Goal: Find specific page/section: Find specific page/section

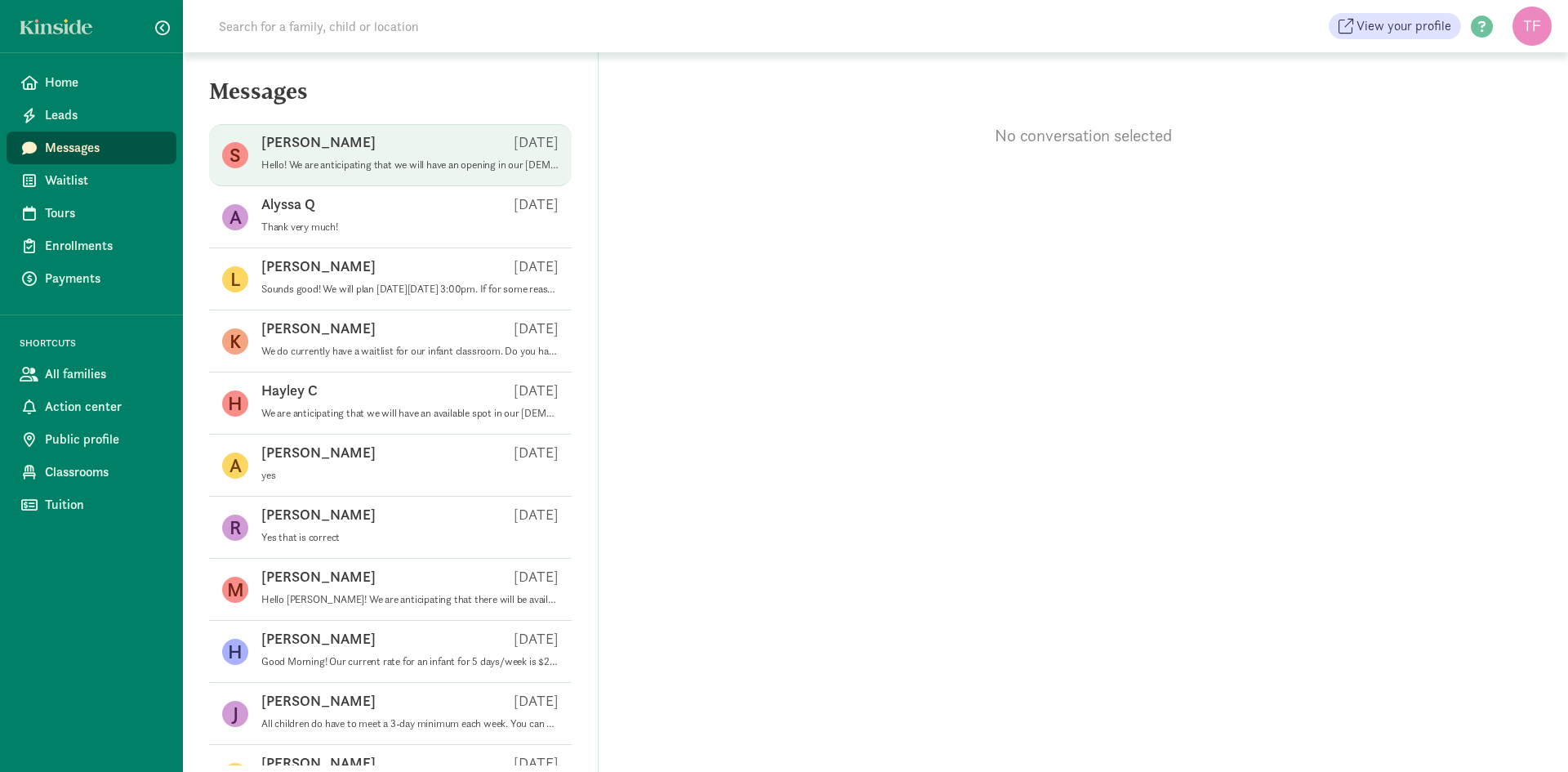
click at [430, 146] on div "[PERSON_NAME] S [DATE]" at bounding box center [410, 145] width 297 height 26
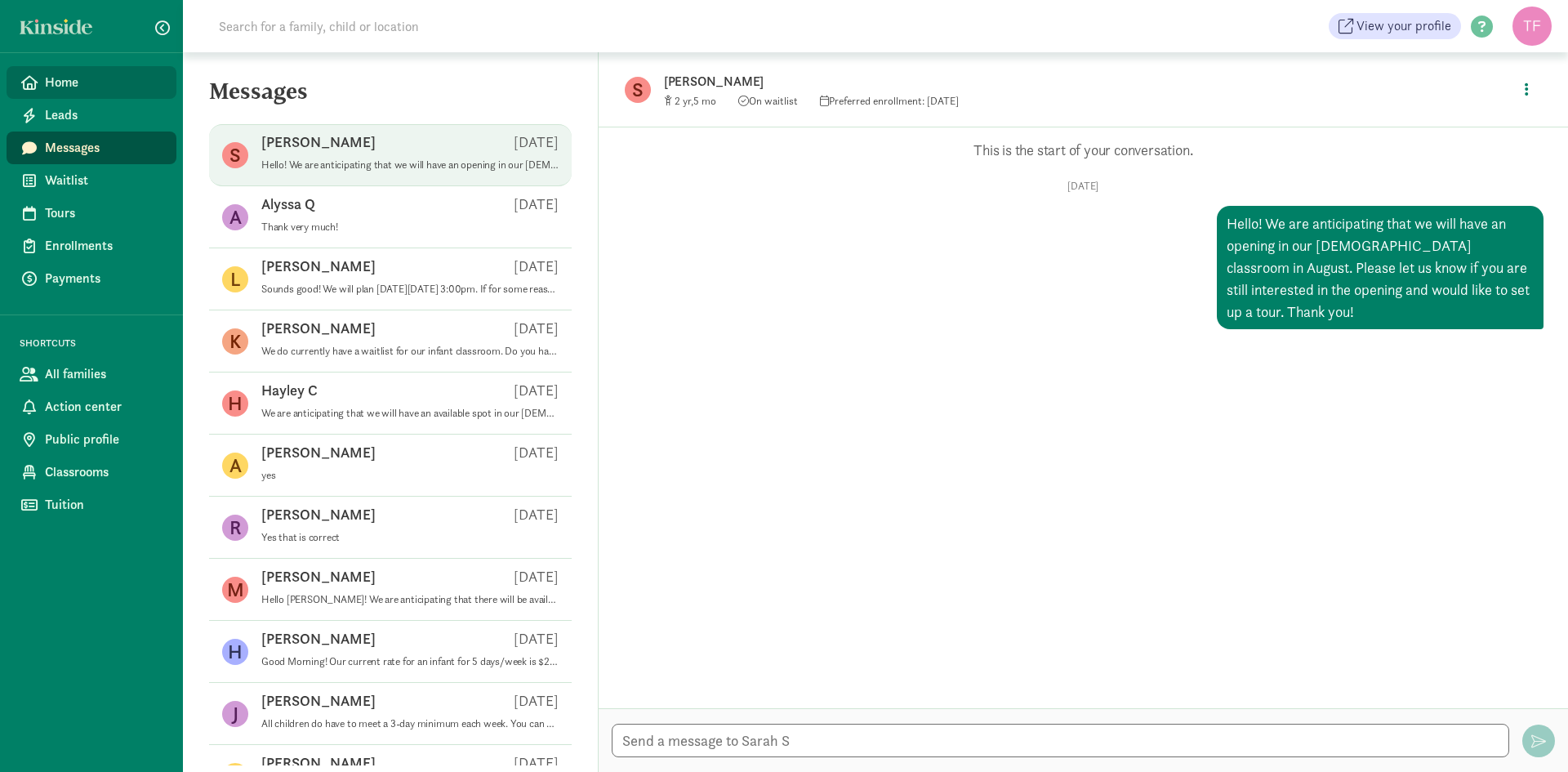
click at [65, 83] on span "Home" at bounding box center [104, 82] width 118 height 19
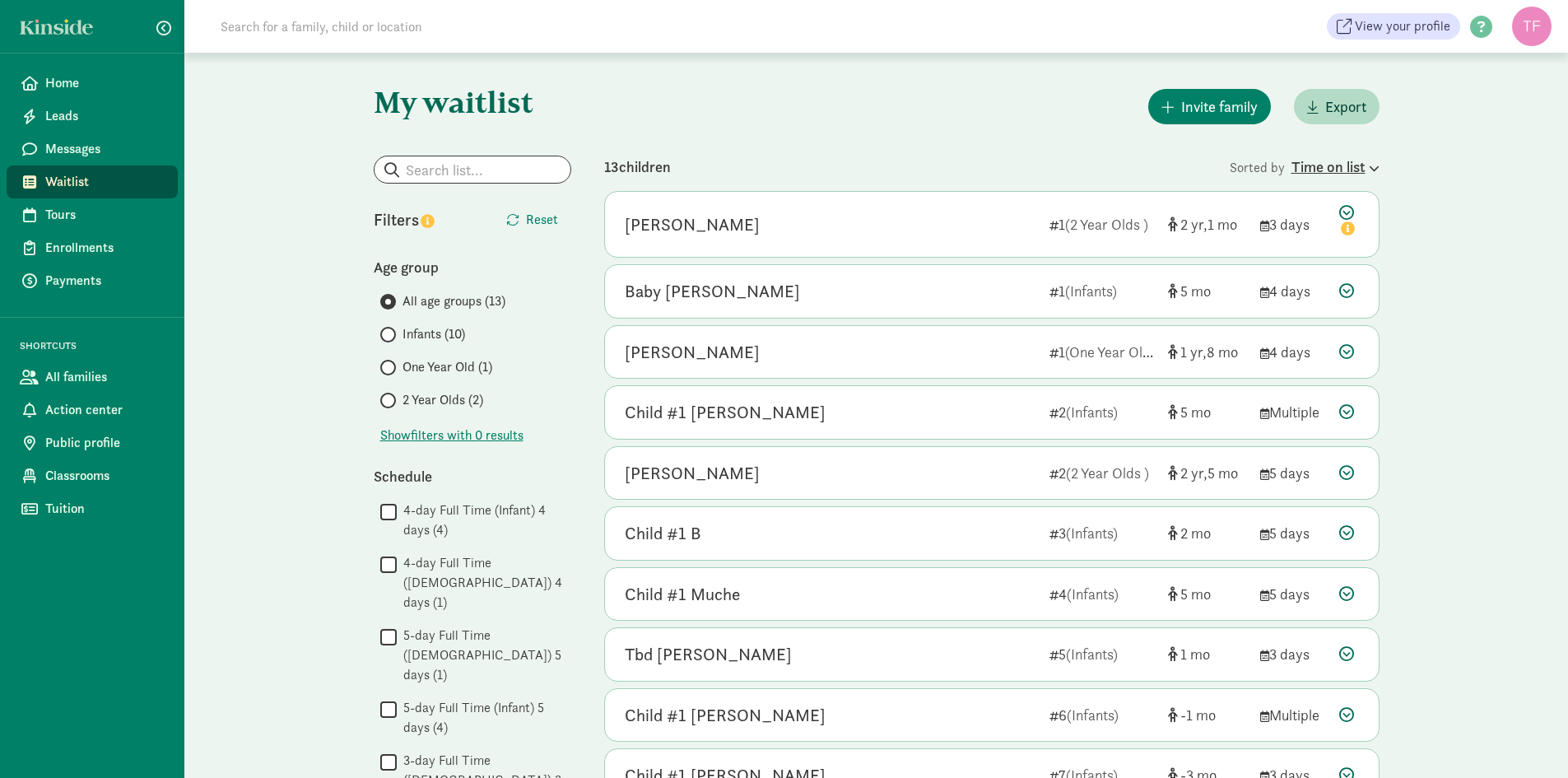
click at [1340, 171] on div "Time on list" at bounding box center [1335, 167] width 88 height 22
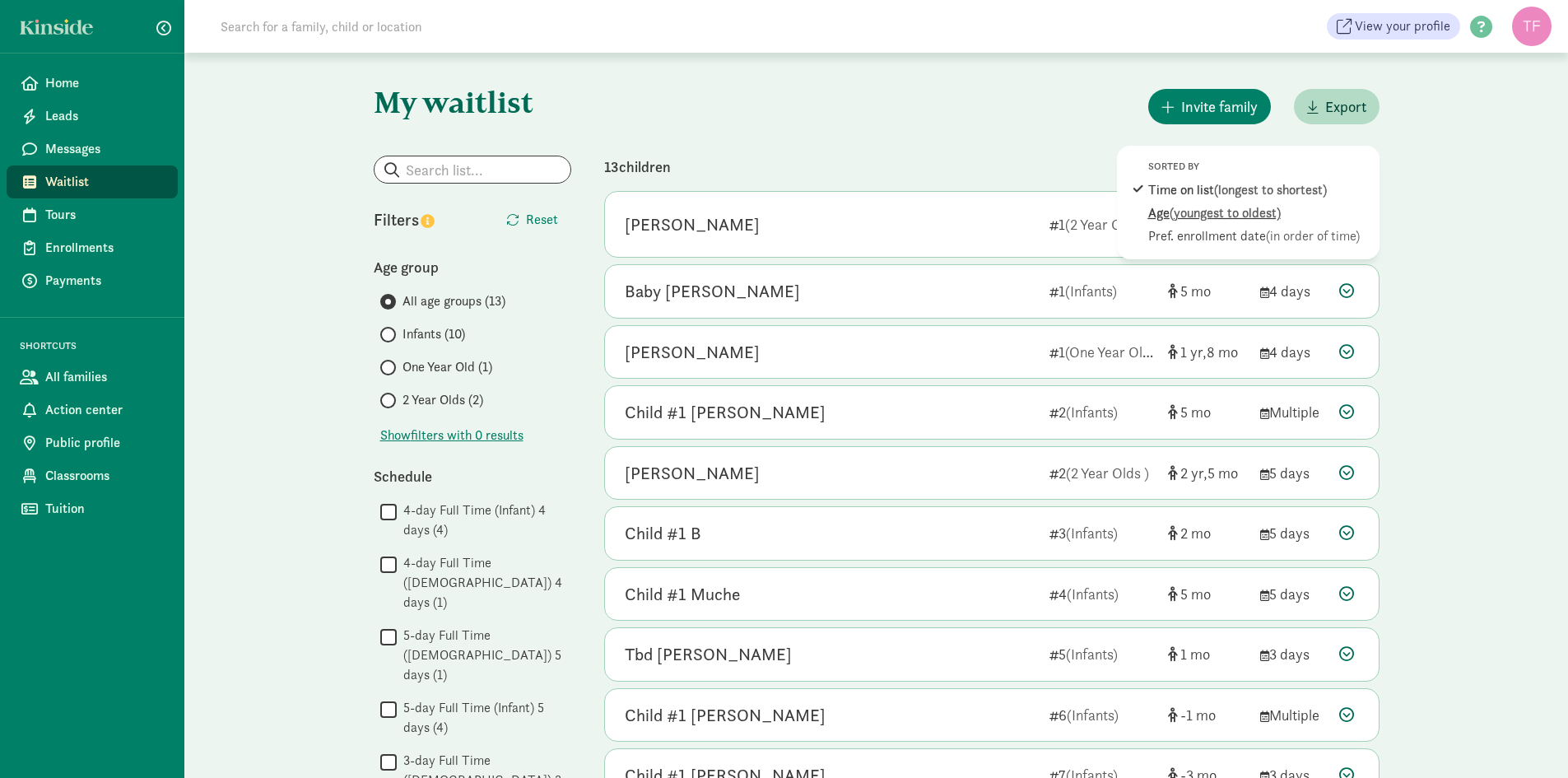
click at [1234, 216] on span "(youngest to oldest)" at bounding box center [1225, 213] width 111 height 18
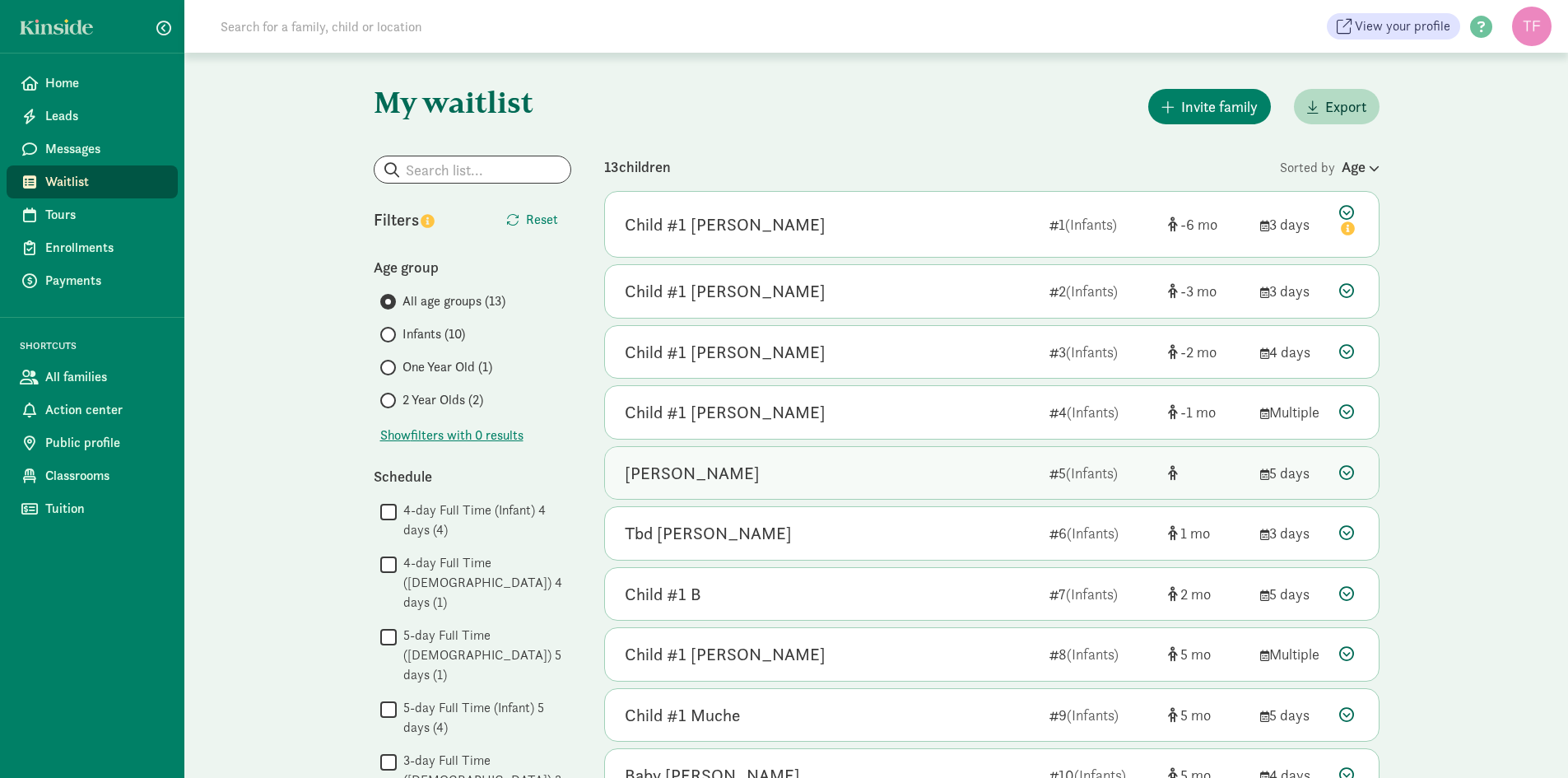
click at [1347, 475] on icon at bounding box center [1347, 473] width 15 height 15
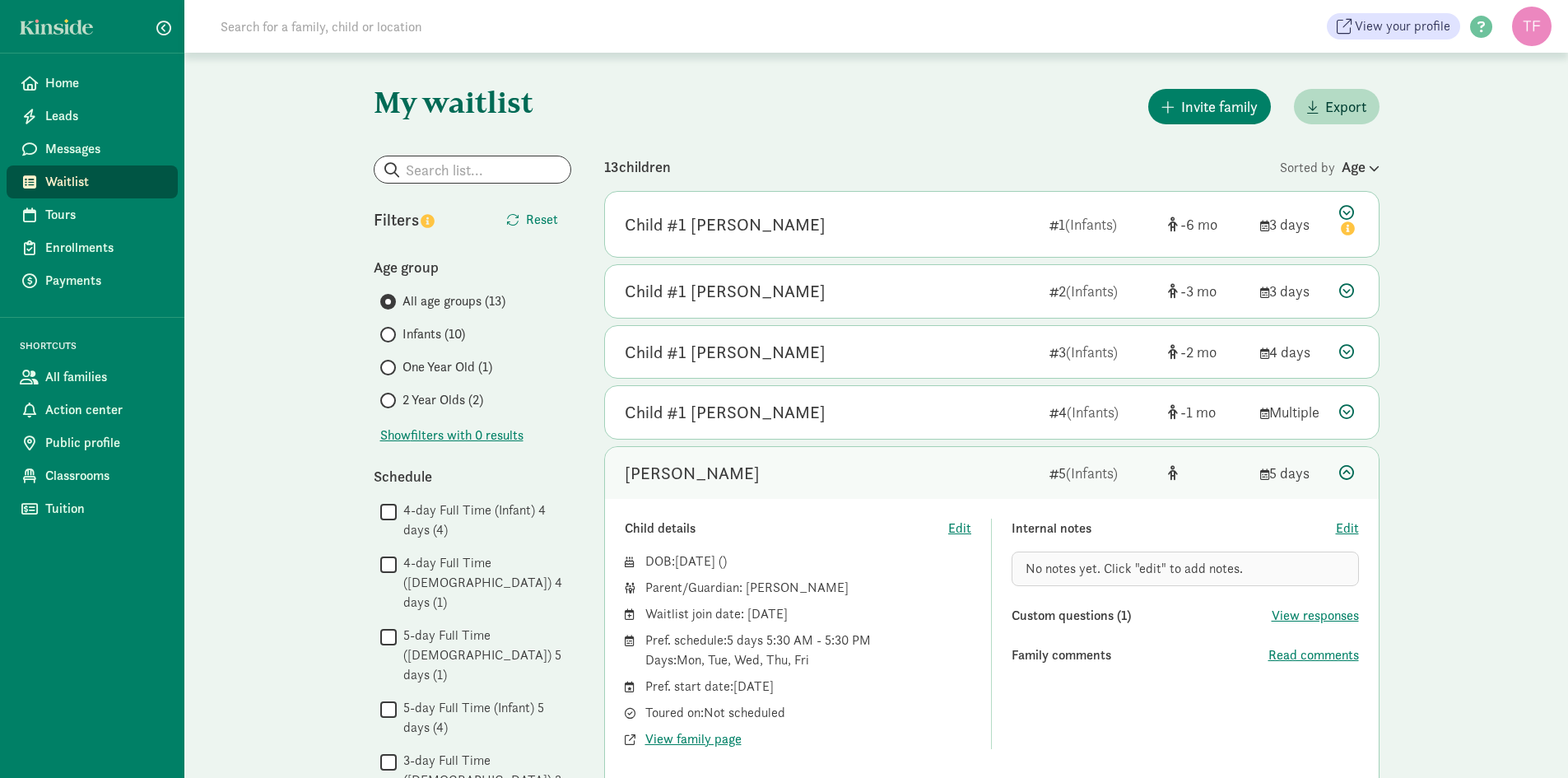
scroll to position [82, 0]
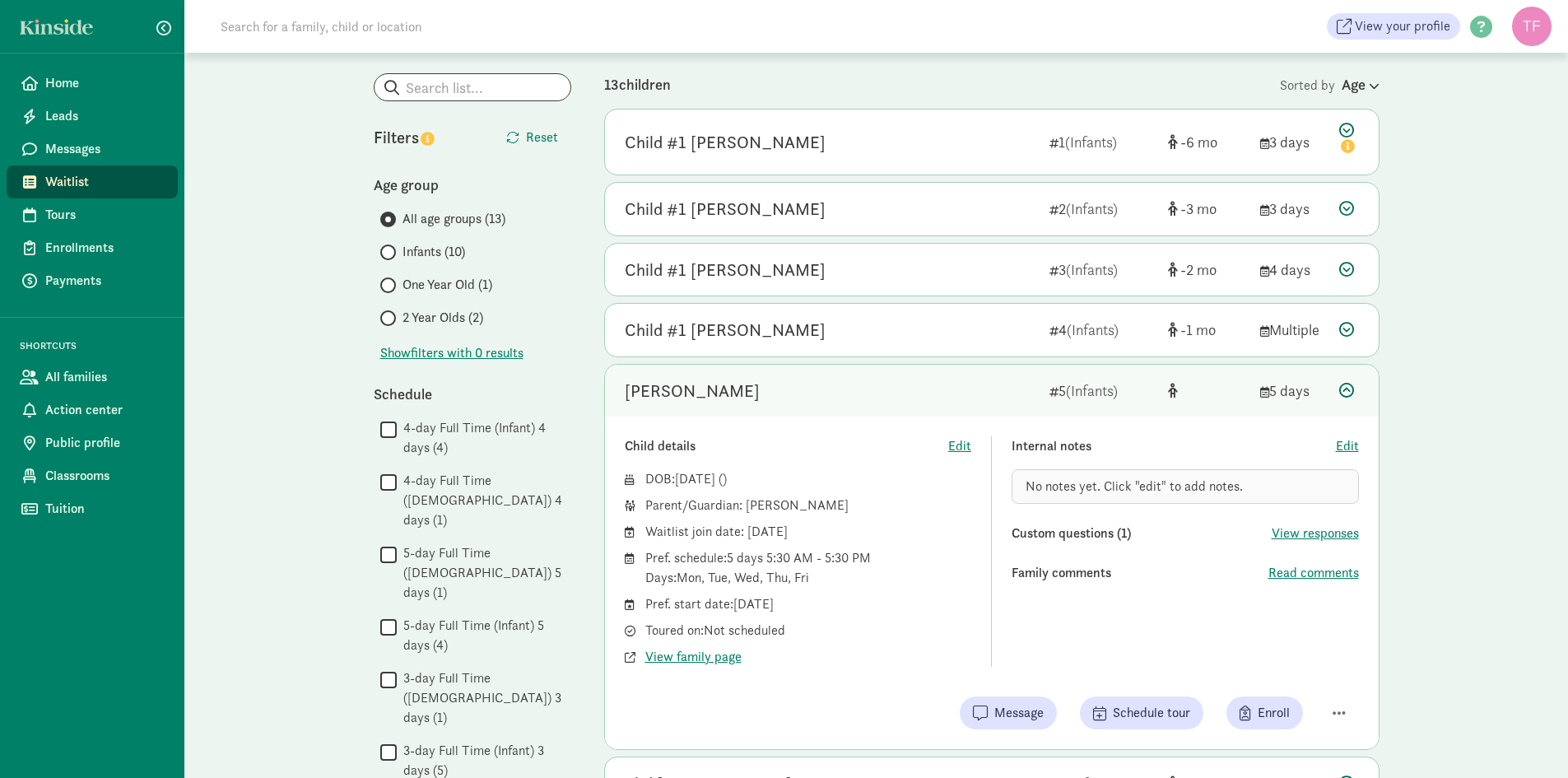
click at [1347, 389] on icon at bounding box center [1347, 390] width 15 height 15
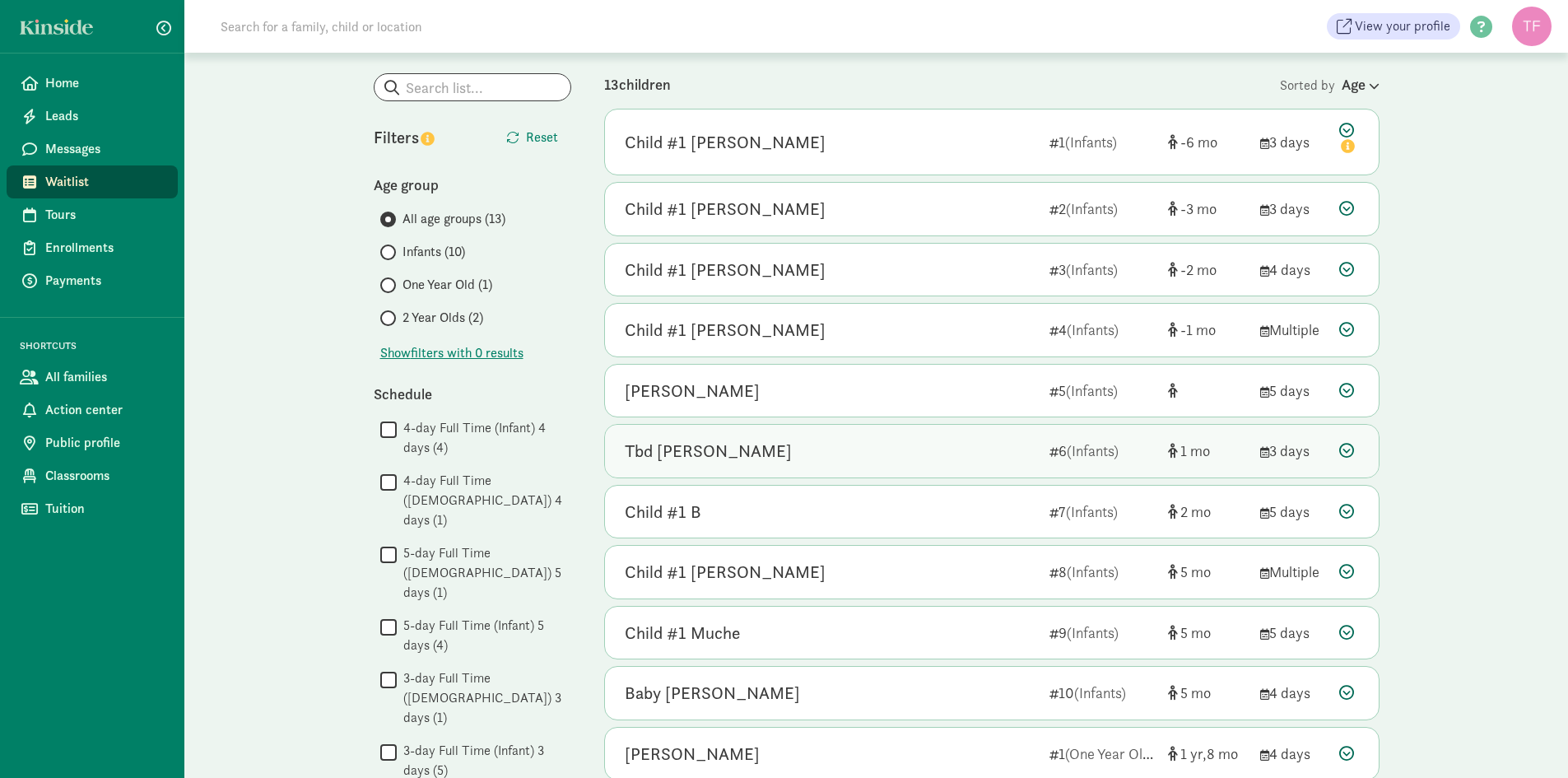
click at [1353, 445] on icon at bounding box center [1347, 451] width 15 height 15
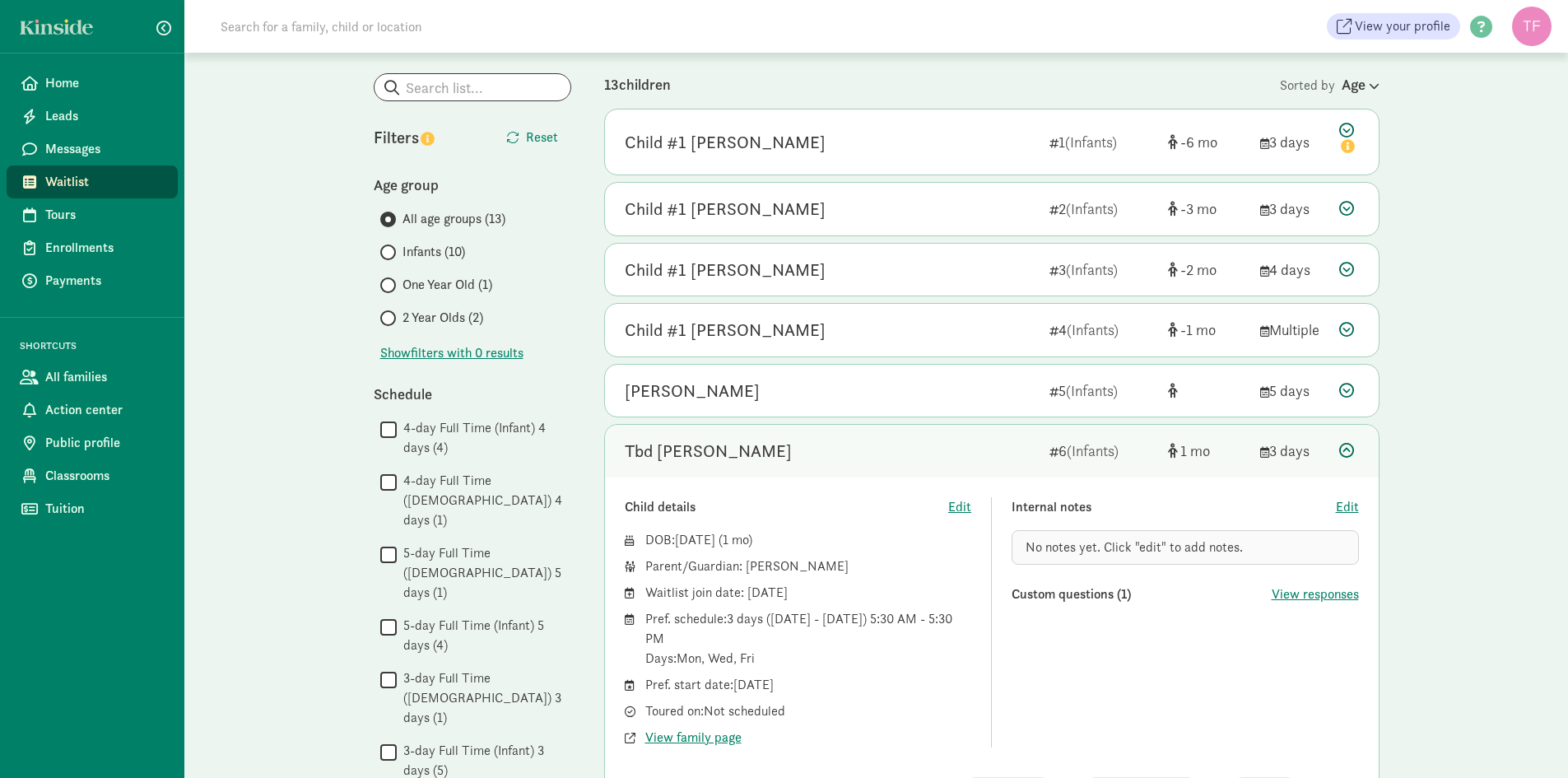
click at [1347, 444] on icon at bounding box center [1347, 451] width 15 height 15
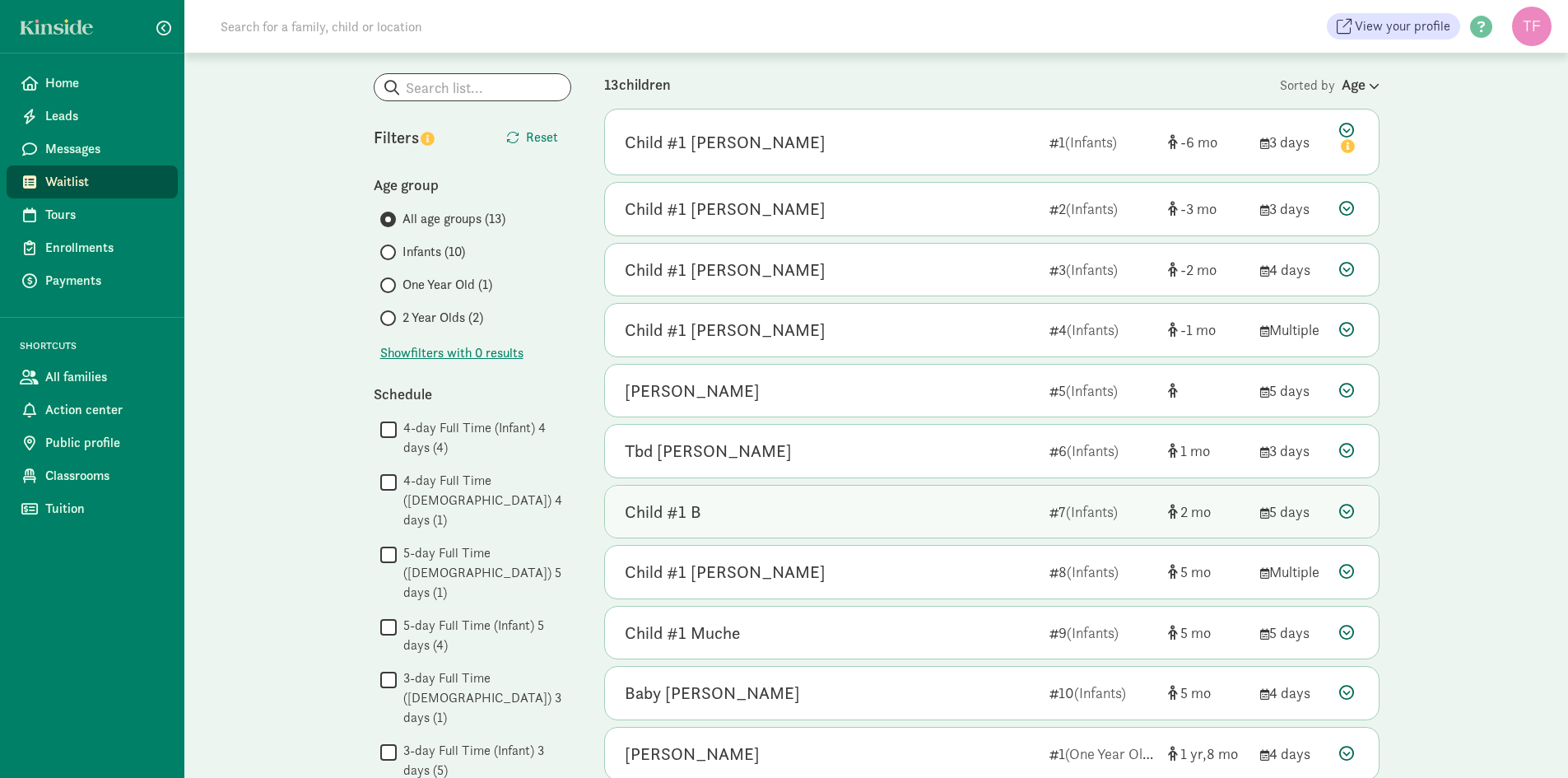
click at [1347, 518] on icon at bounding box center [1347, 512] width 15 height 15
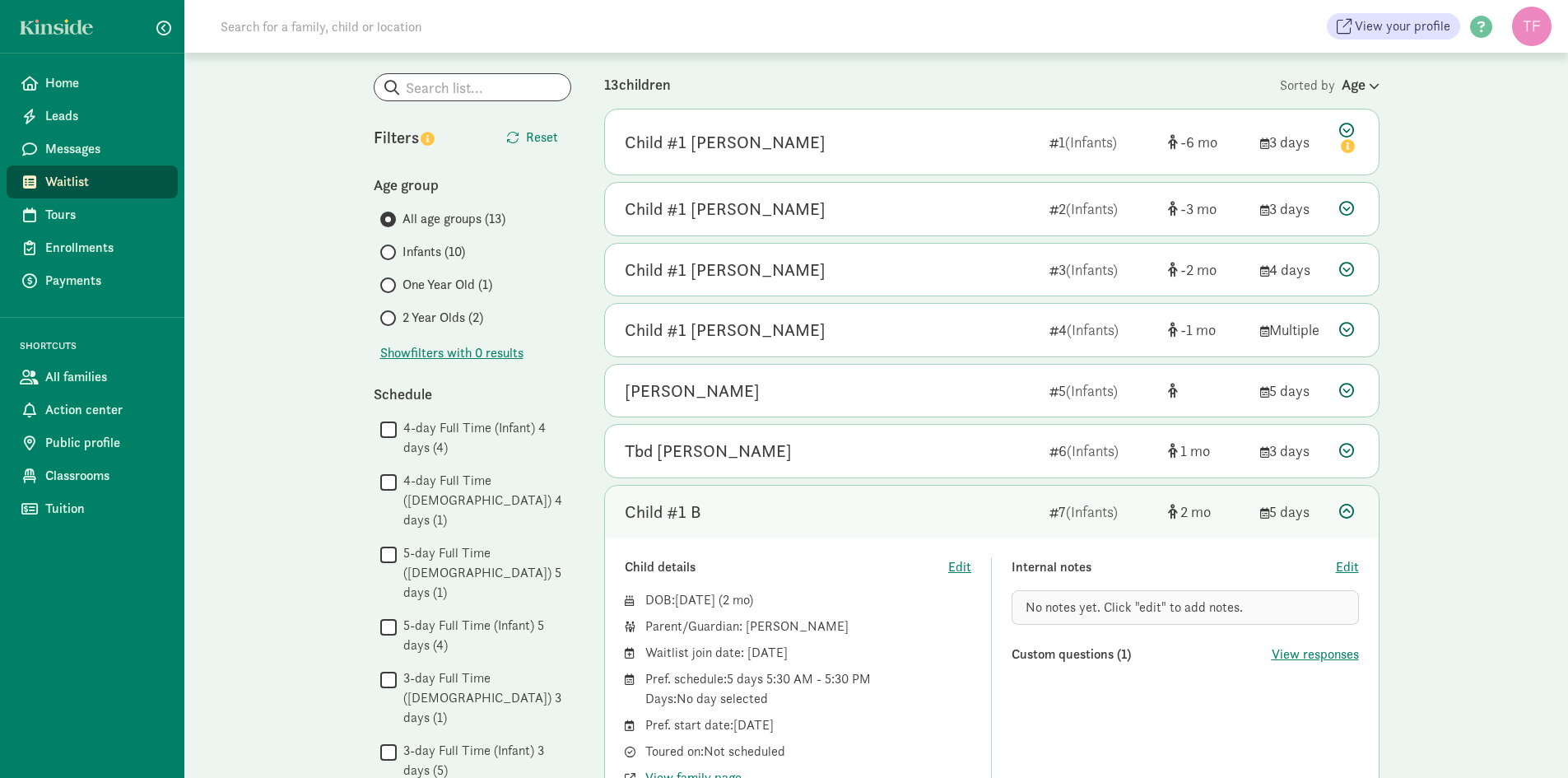
click at [1340, 510] on div at bounding box center [1349, 512] width 19 height 22
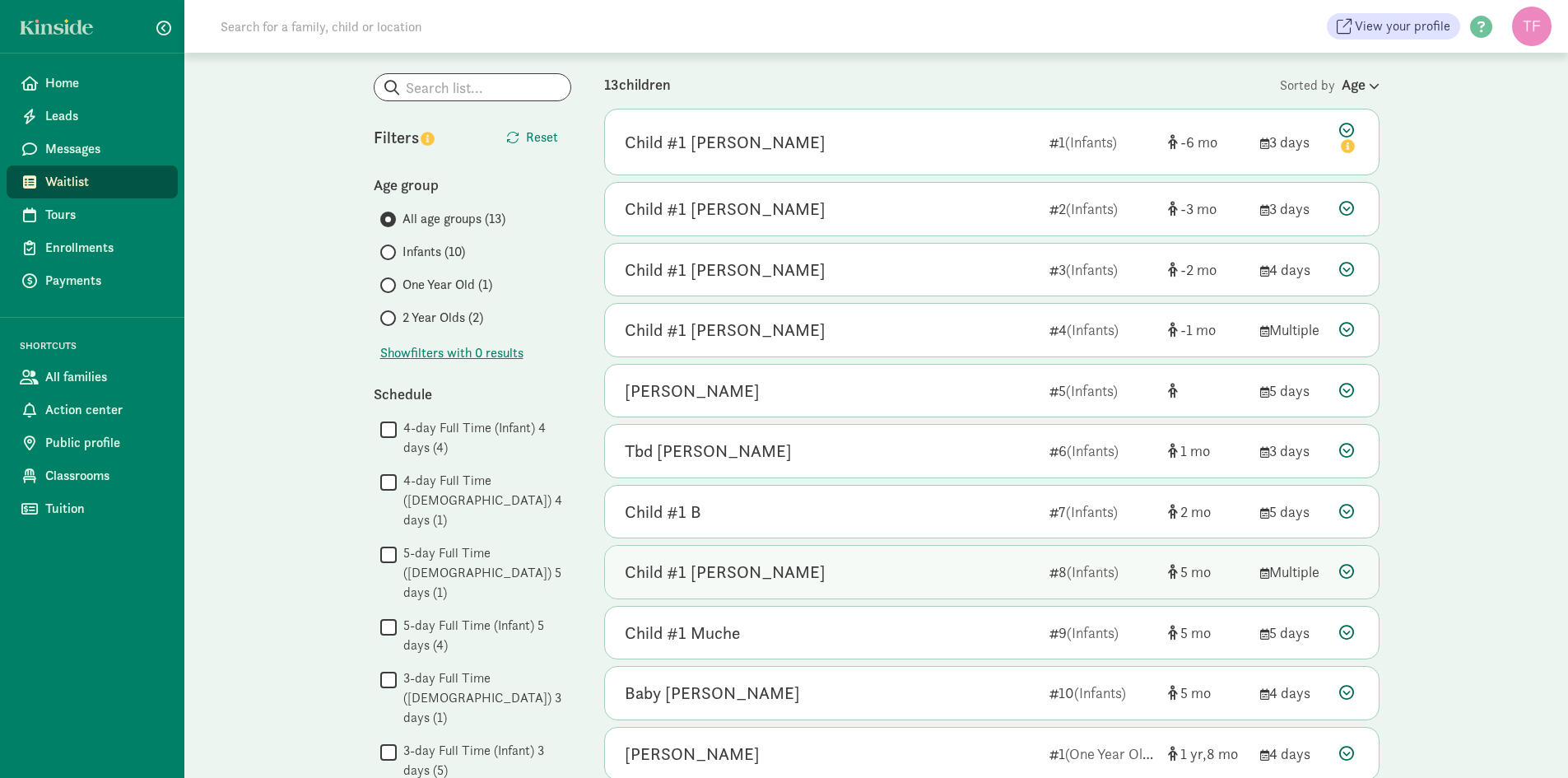
click at [1349, 550] on div "Child #1 Keller 1 (Infants) -6 3 days Child details Edit DOB: Feb 7, 2026 ( -6 …" at bounding box center [992, 505] width 776 height 793
click at [1349, 573] on icon at bounding box center [1347, 572] width 15 height 15
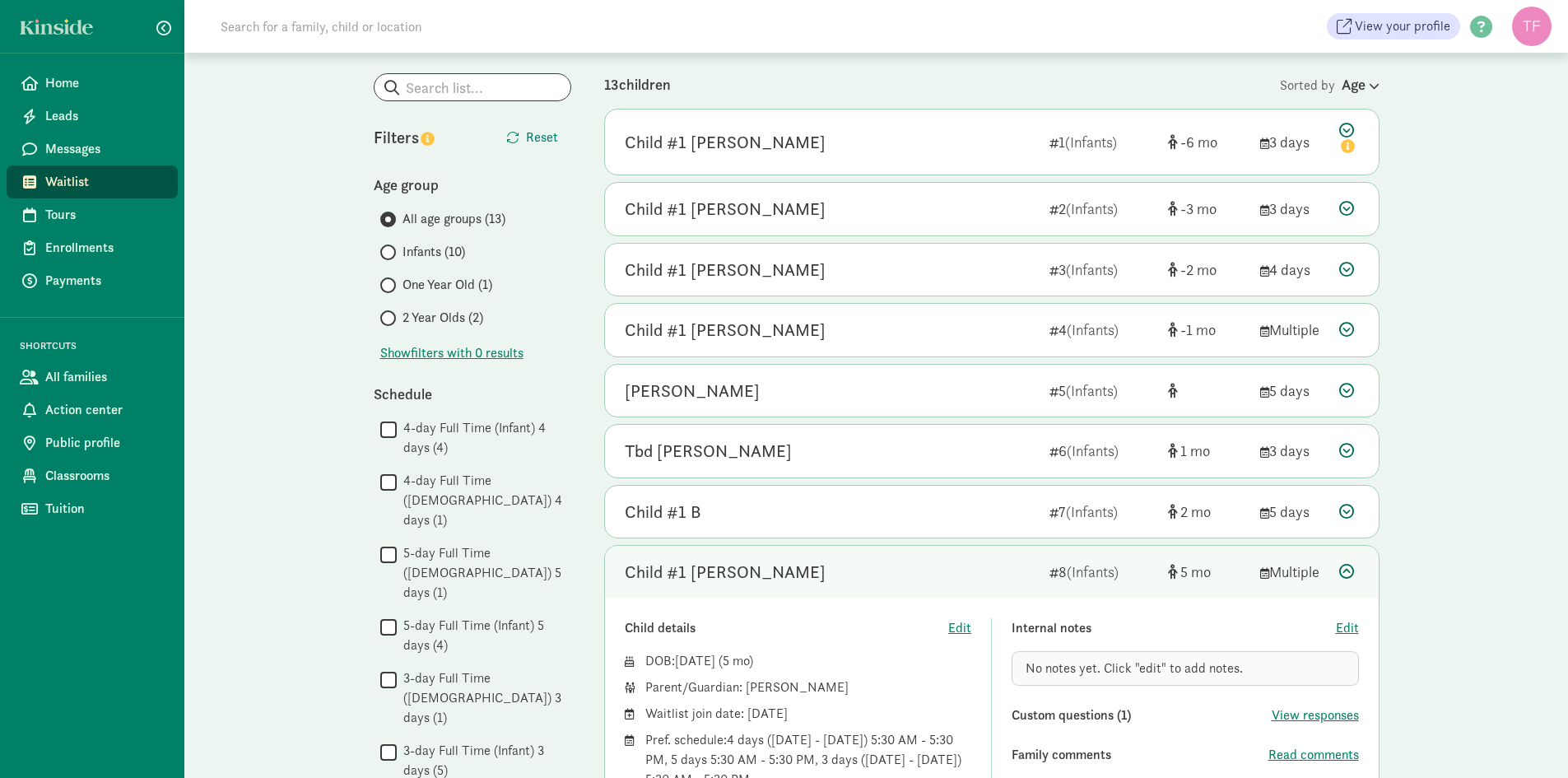
click at [1346, 569] on icon at bounding box center [1347, 572] width 15 height 15
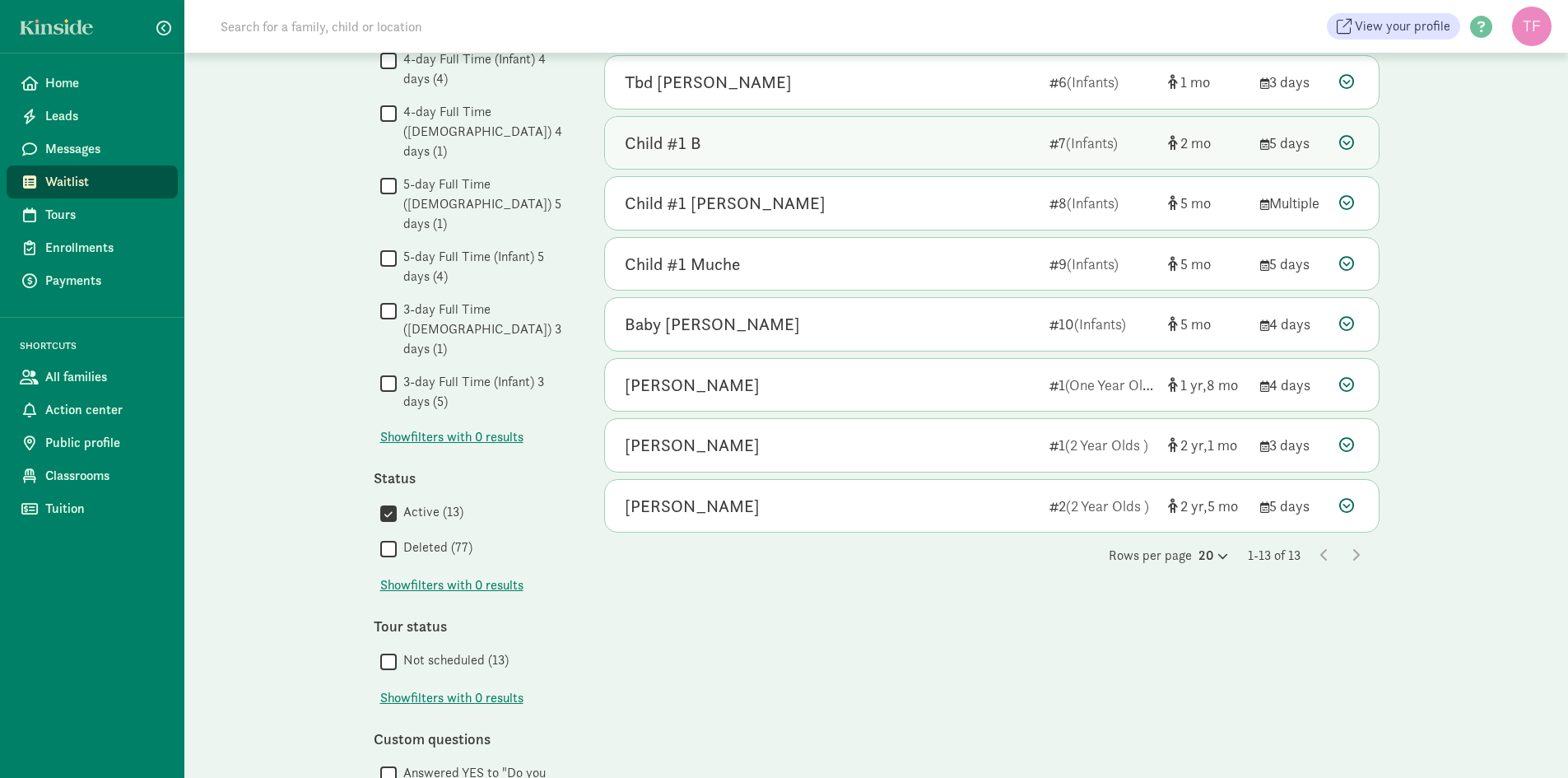
scroll to position [489, 0]
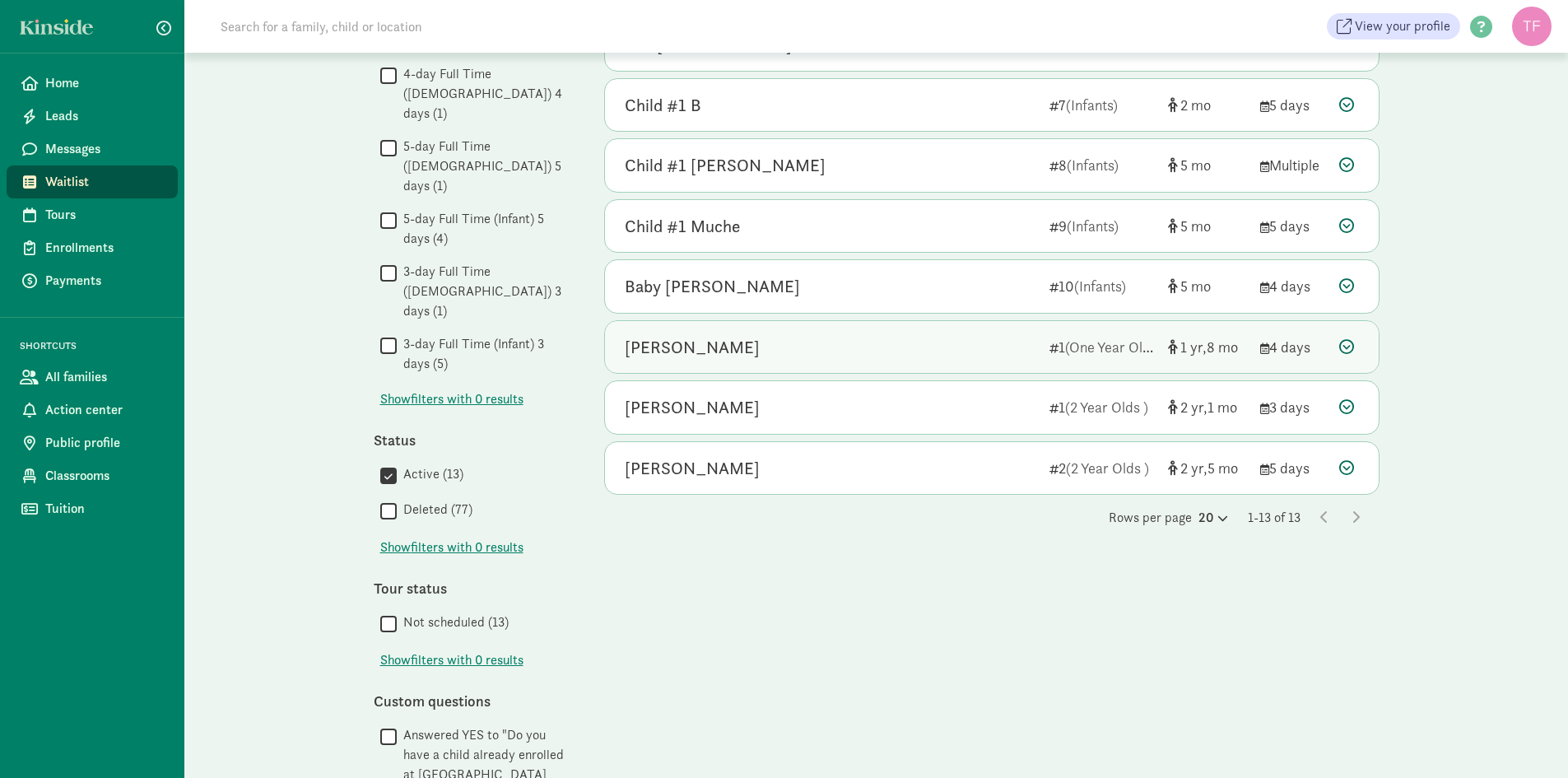
click at [1350, 348] on icon at bounding box center [1347, 347] width 15 height 15
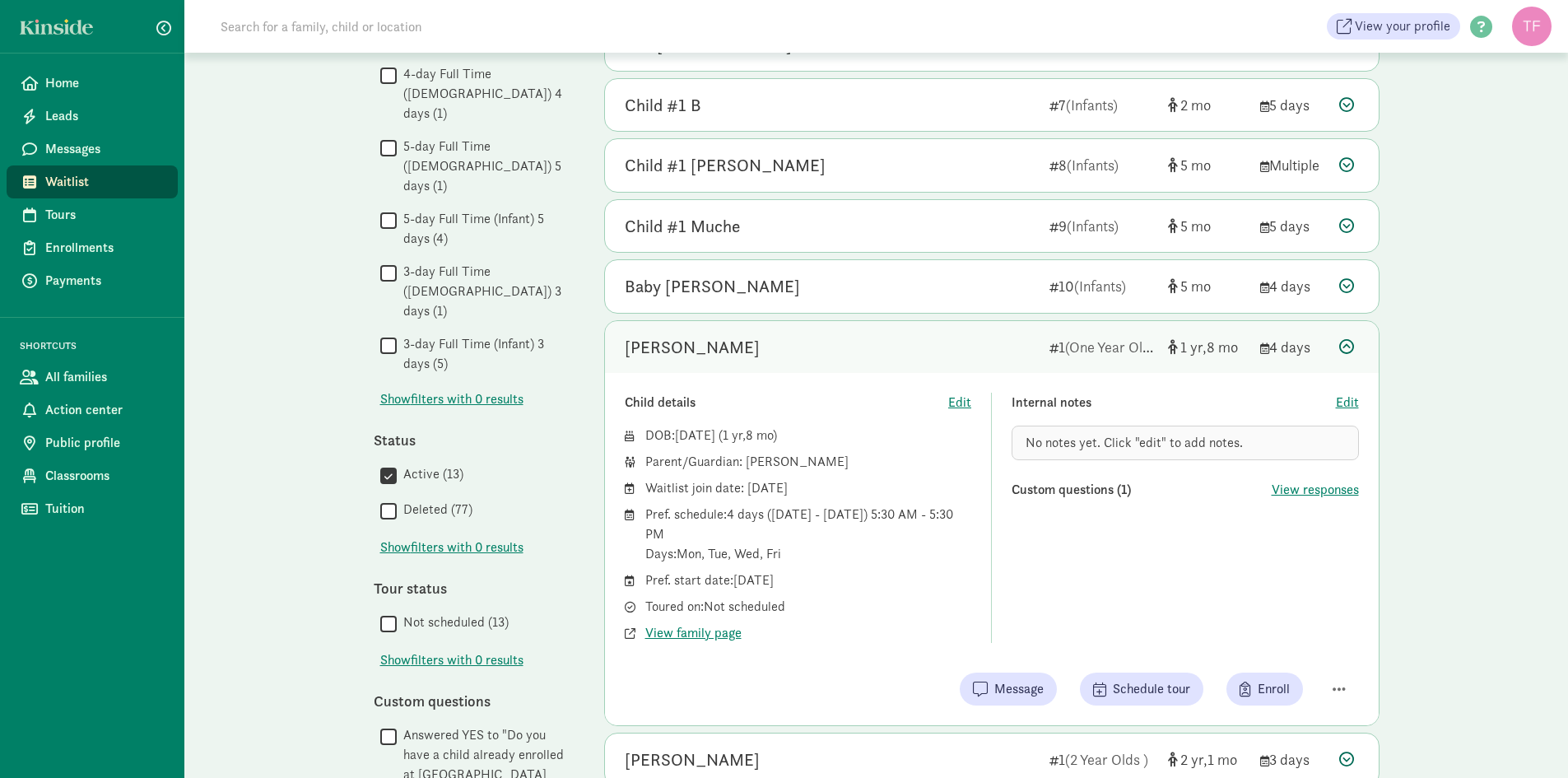
click at [1350, 348] on icon at bounding box center [1347, 347] width 15 height 15
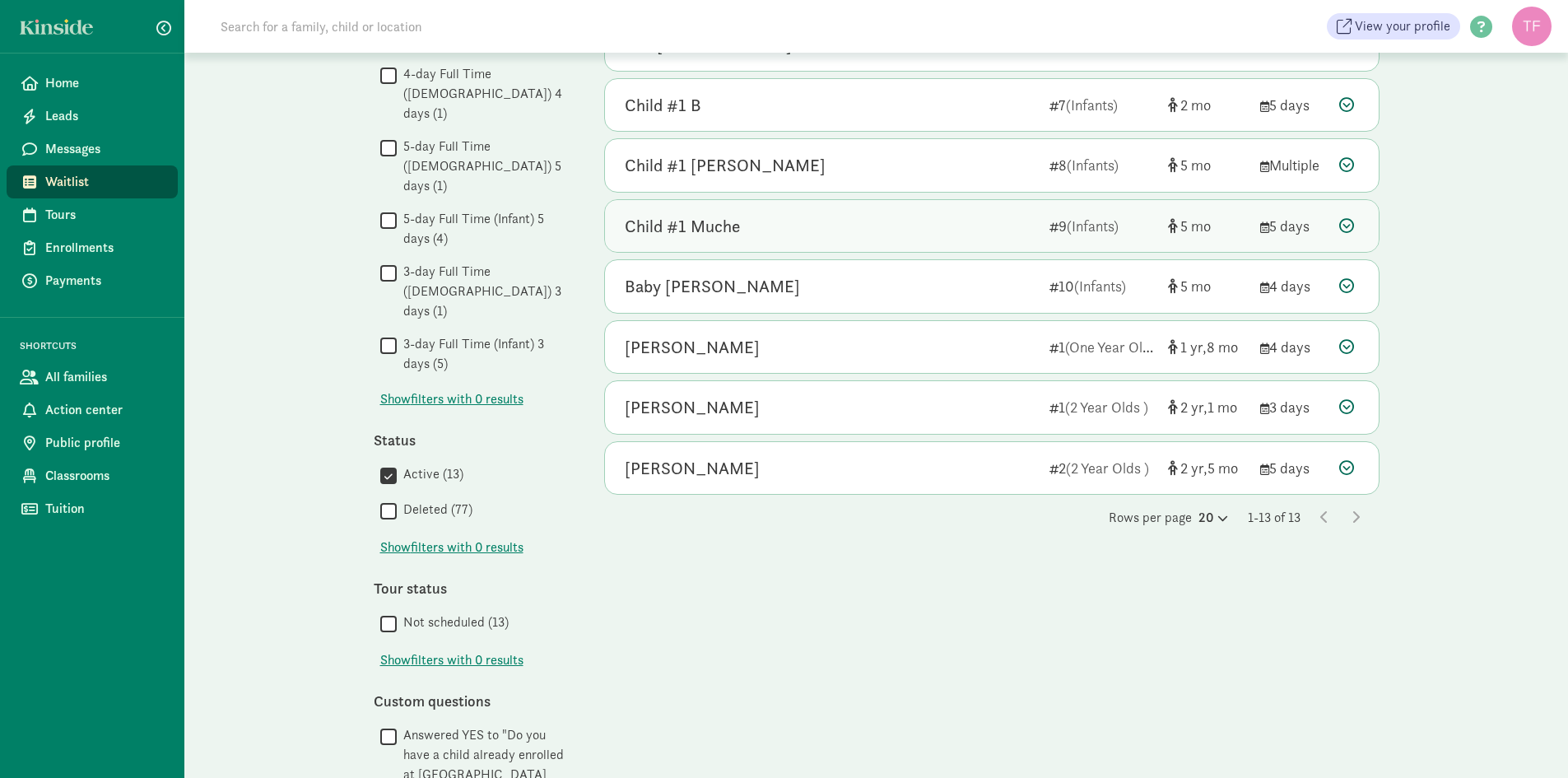
scroll to position [407, 0]
